Goal: Information Seeking & Learning: Learn about a topic

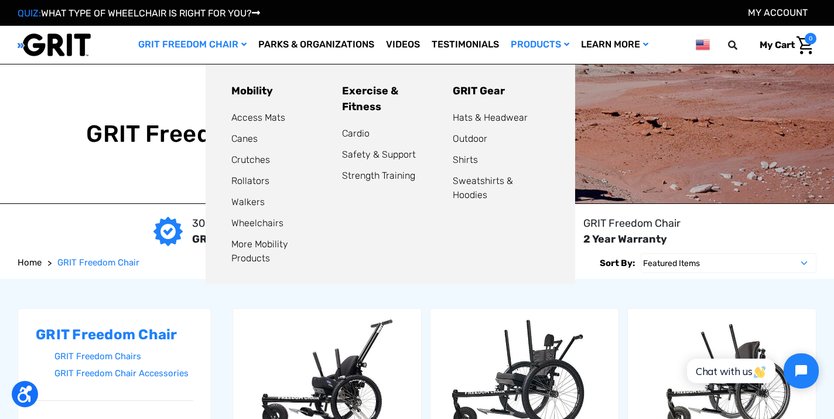
click at [546, 43] on link "Products" at bounding box center [540, 45] width 70 height 38
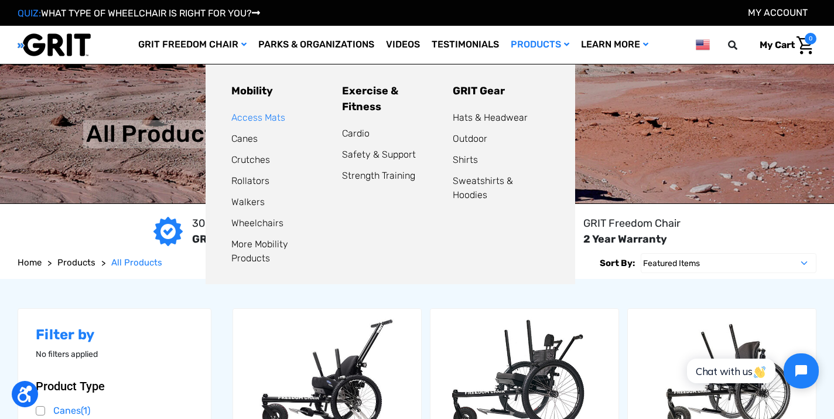
click at [249, 115] on link "Access Mats" at bounding box center [258, 117] width 54 height 11
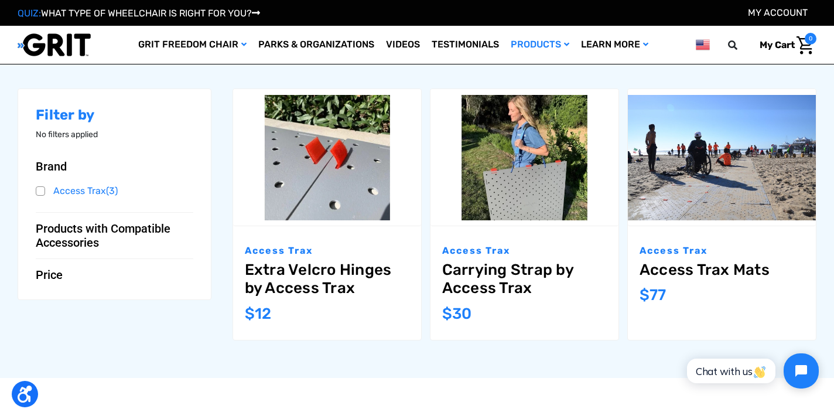
scroll to position [155, 0]
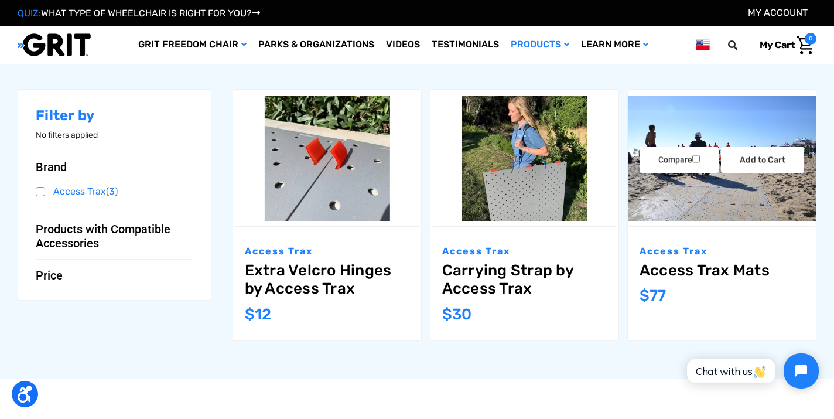
click at [704, 269] on link "Access Trax Mats" at bounding box center [721, 270] width 165 height 18
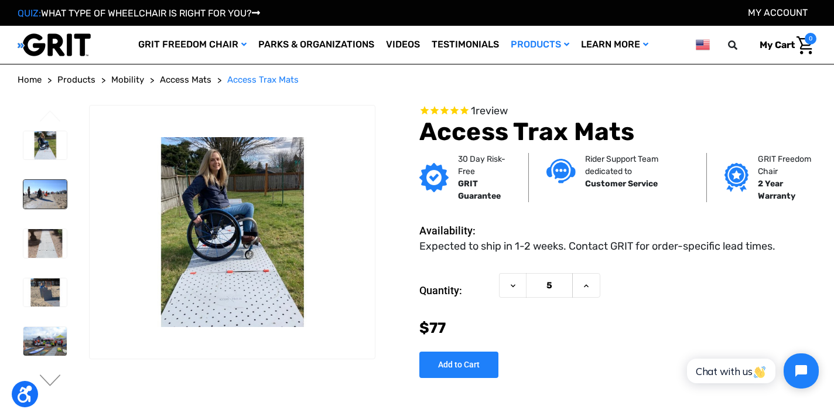
click at [37, 190] on img at bounding box center [44, 194] width 43 height 29
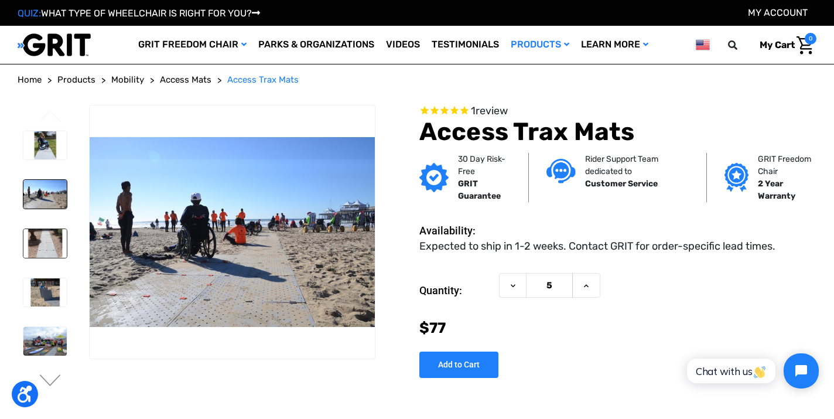
click at [40, 242] on img at bounding box center [44, 243] width 43 height 29
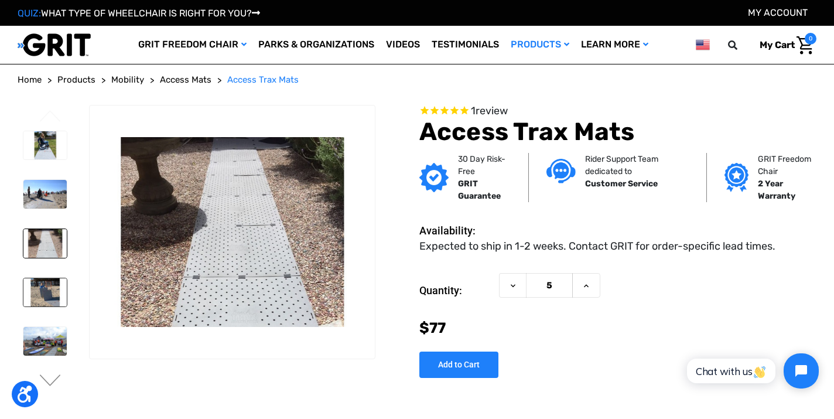
click at [46, 286] on img at bounding box center [44, 292] width 43 height 29
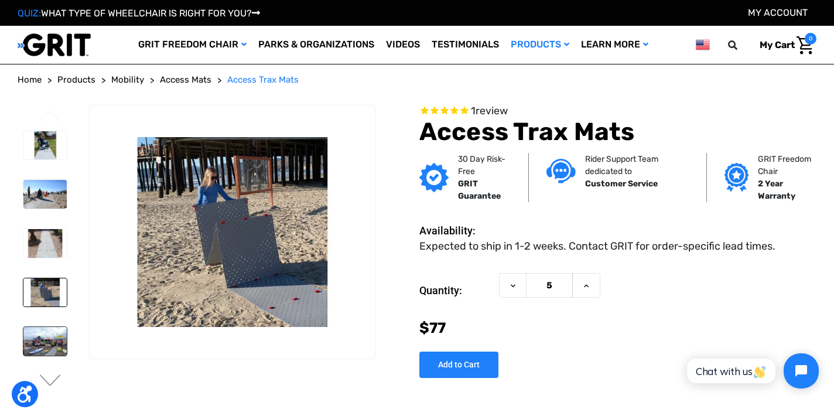
click at [38, 341] on img at bounding box center [44, 341] width 43 height 29
